Goal: Navigation & Orientation: Find specific page/section

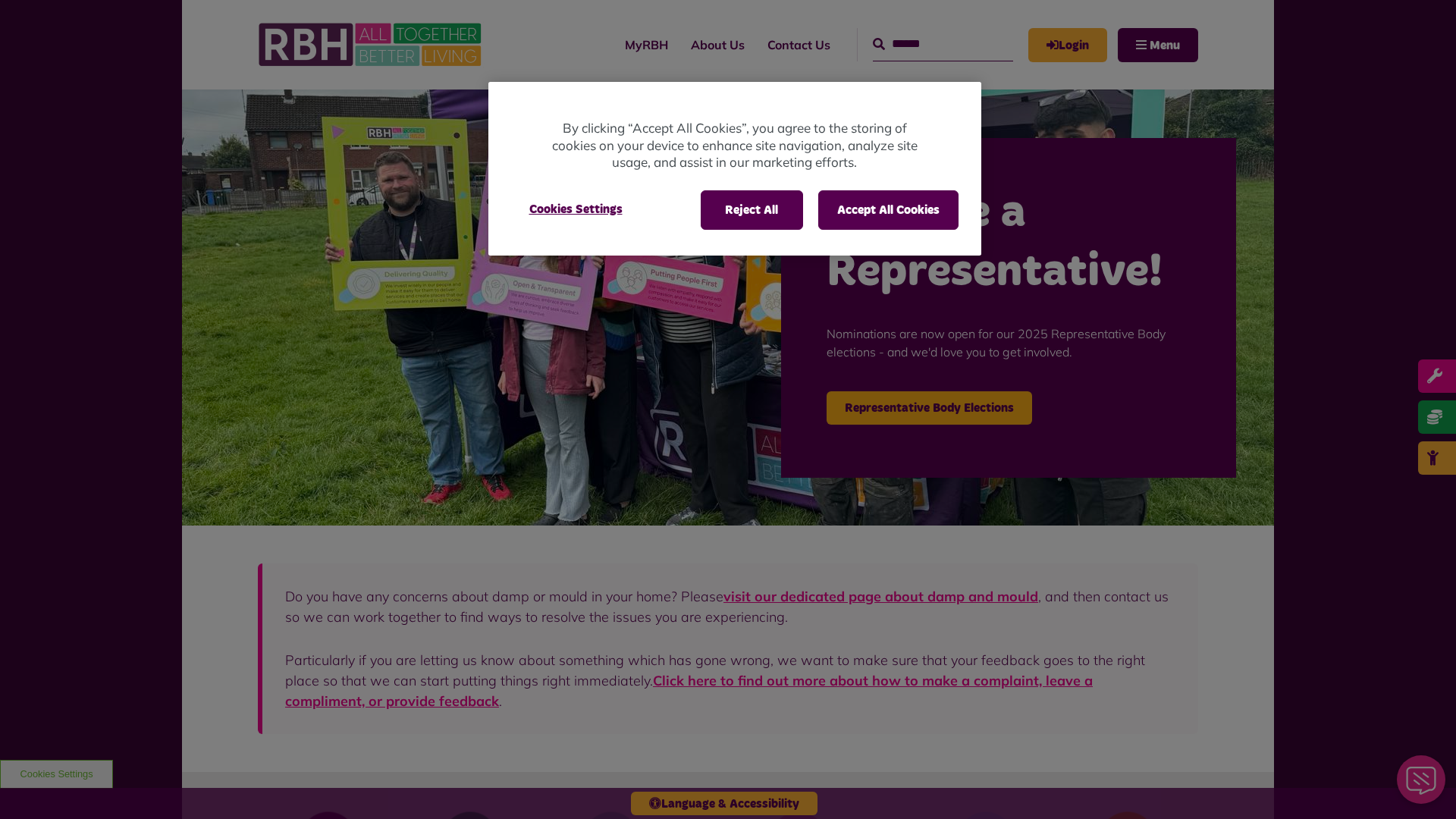
click at [613, 45] on div at bounding box center [728, 410] width 1456 height 819
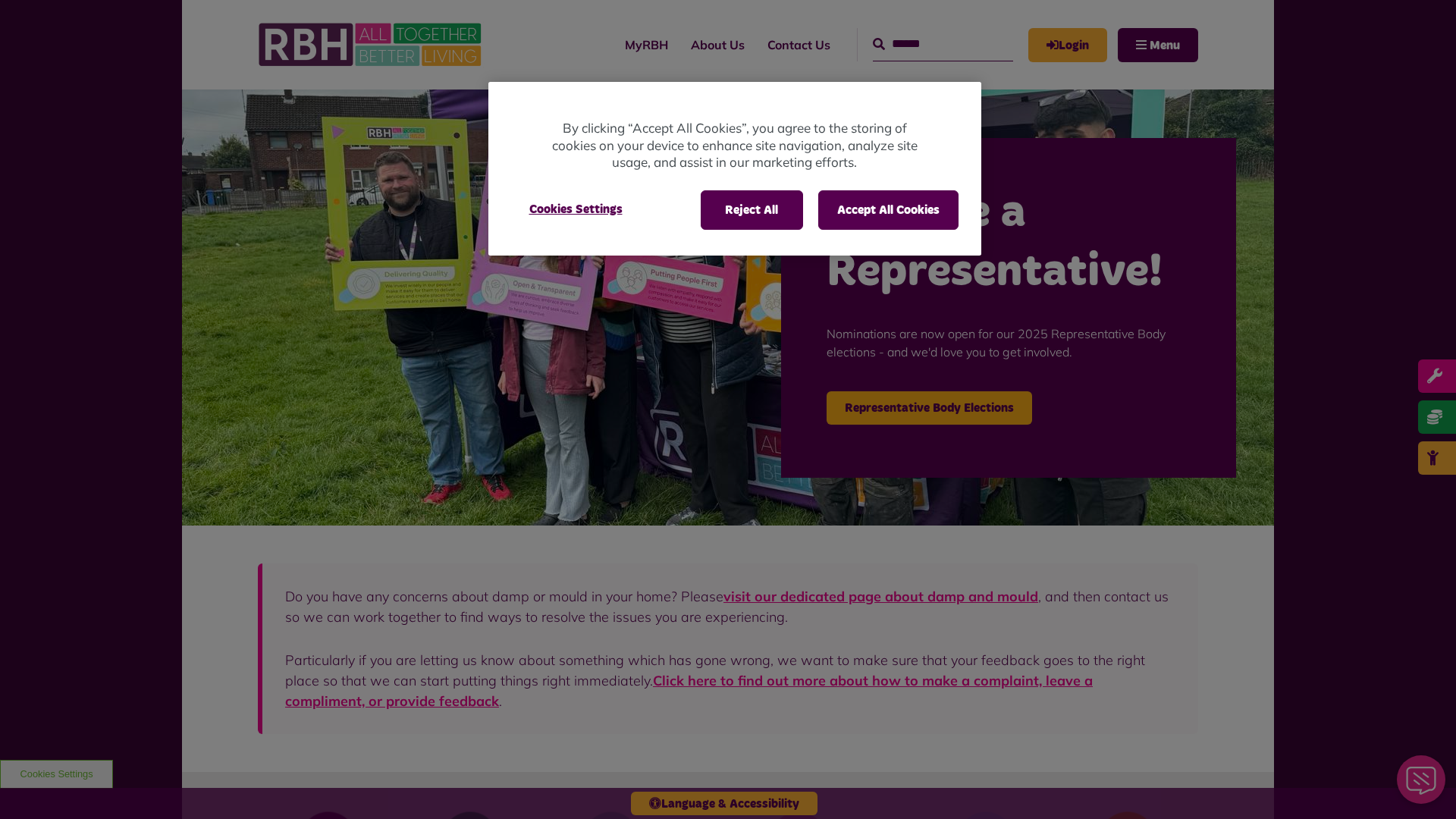
click at [613, 45] on div at bounding box center [728, 410] width 1456 height 819
